Goal: Find specific page/section: Find specific page/section

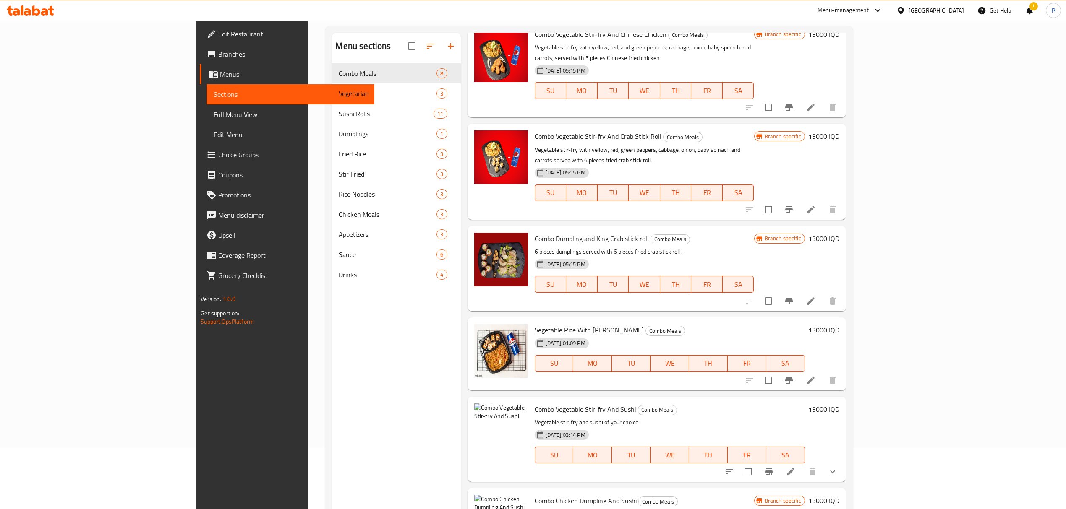
scroll to position [118, 0]
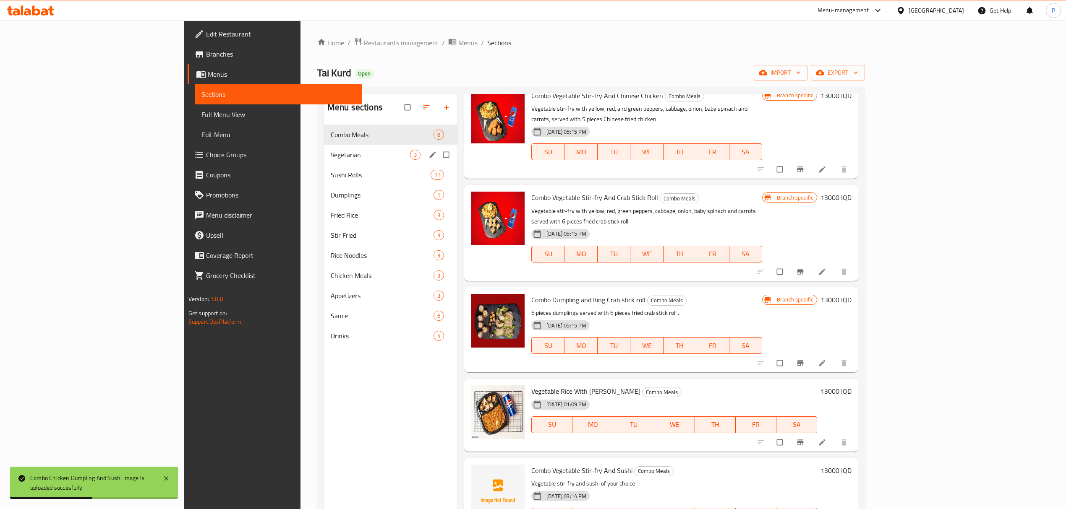
click at [331, 158] on span "Vegetarian" at bounding box center [370, 155] width 79 height 10
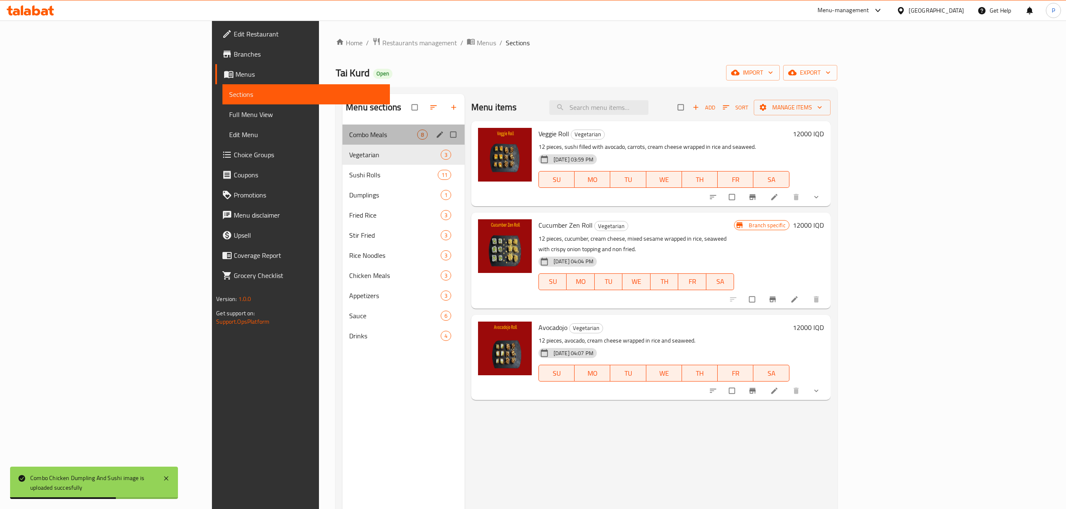
click at [342, 128] on div "Combo Meals 8" at bounding box center [403, 135] width 122 height 20
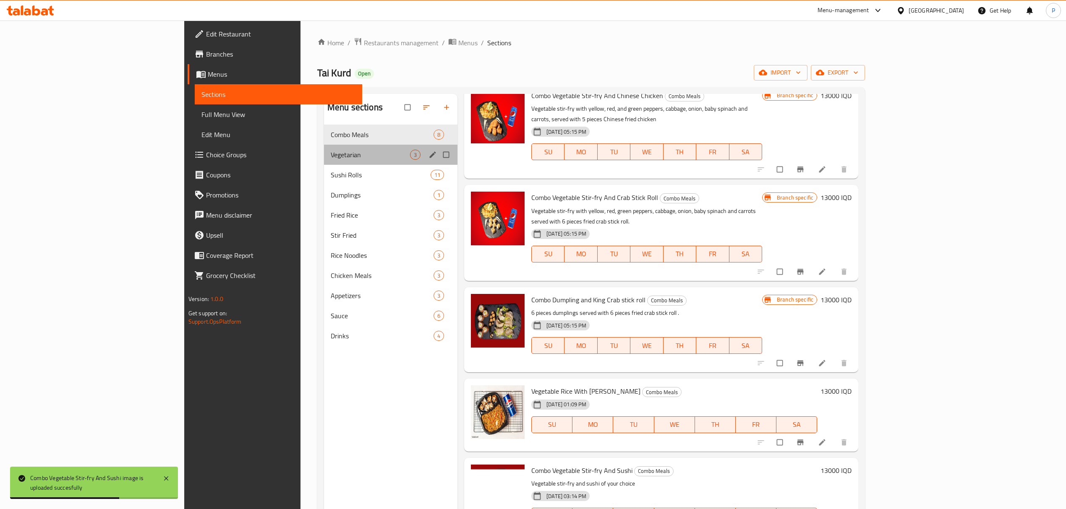
click at [324, 160] on div "Vegetarian 3" at bounding box center [390, 155] width 133 height 20
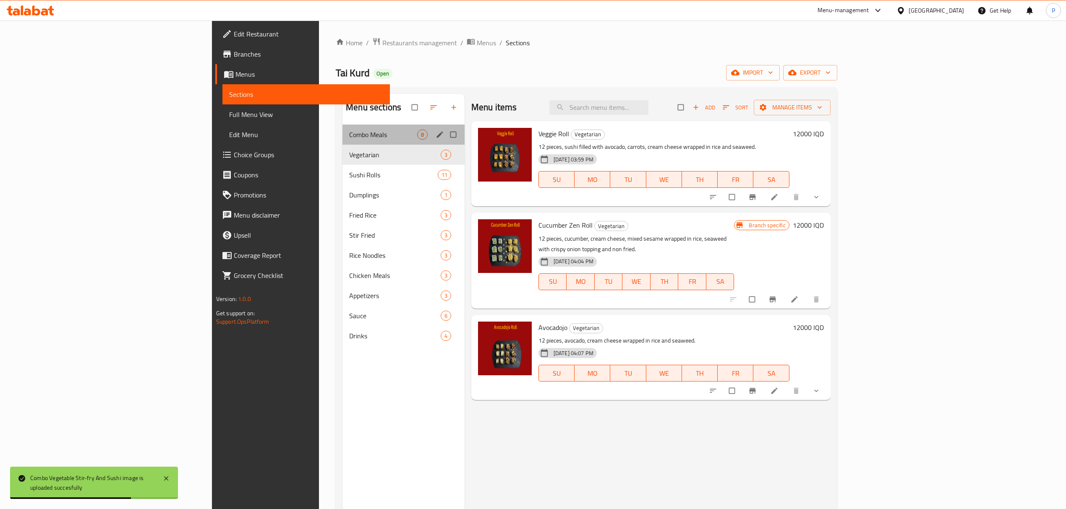
click at [342, 143] on div "Combo Meals 8" at bounding box center [403, 135] width 122 height 20
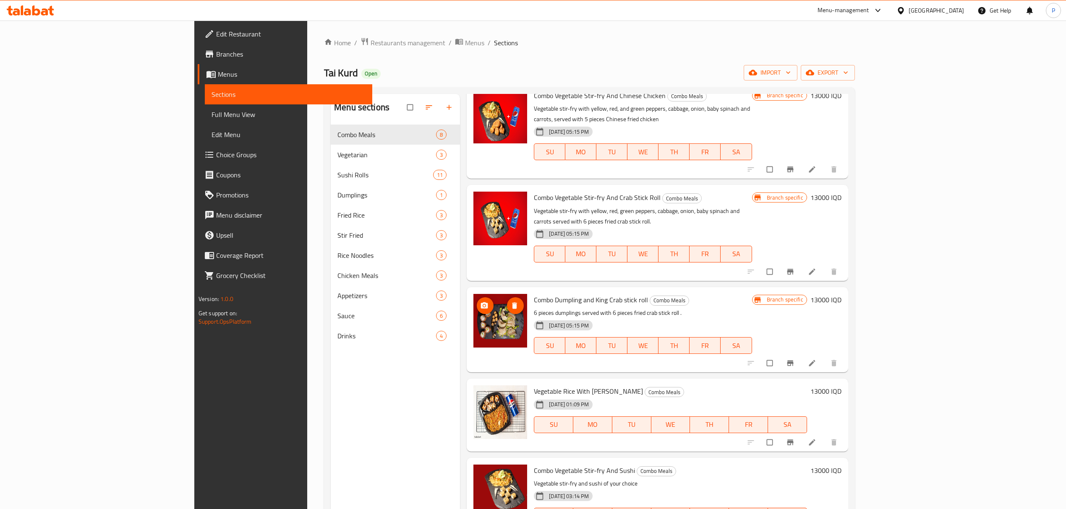
scroll to position [120, 0]
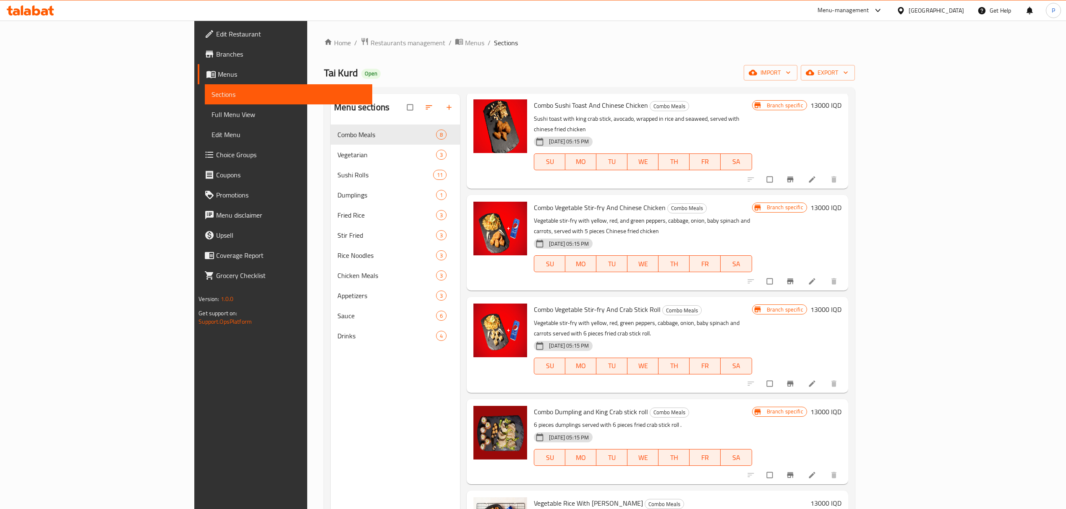
click at [34, 5] on icon at bounding box center [30, 10] width 47 height 10
